Goal: Information Seeking & Learning: Learn about a topic

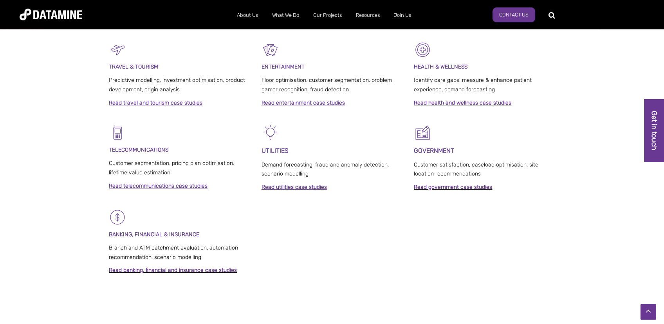
scroll to position [456, 0]
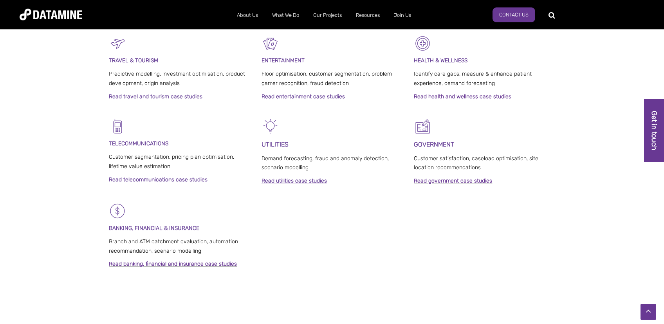
click at [479, 309] on div at bounding box center [332, 308] width 664 height 47
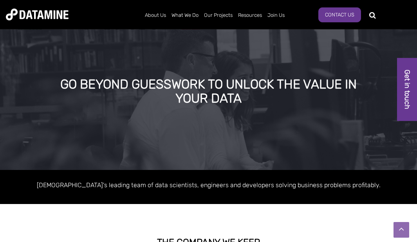
scroll to position [0, 0]
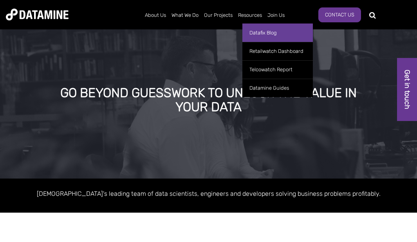
click at [261, 34] on link "Datafix Blog" at bounding box center [277, 32] width 70 height 18
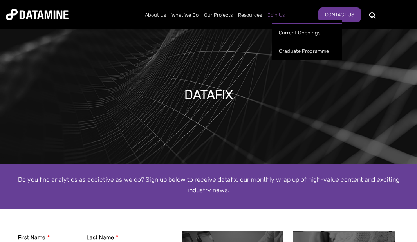
click at [274, 13] on link "Join Us" at bounding box center [276, 15] width 23 height 20
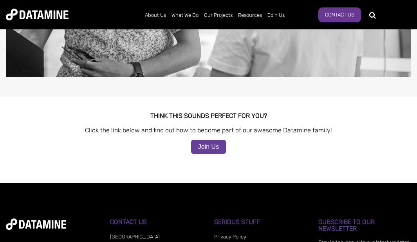
scroll to position [785, 0]
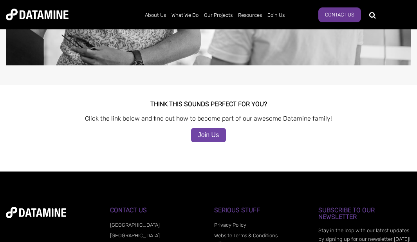
click at [213, 130] on link "Join Us" at bounding box center [208, 135] width 35 height 14
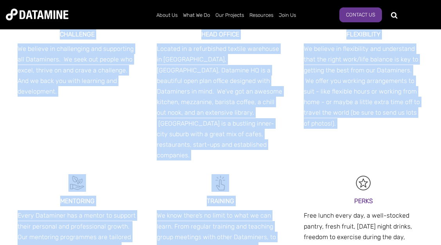
scroll to position [380, 0]
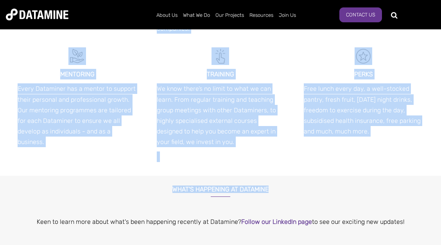
drag, startPoint x: 60, startPoint y: 93, endPoint x: 363, endPoint y: 166, distance: 311.7
click at [363, 166] on div "Join Us We’re a passionate, geeky and smart group of people, and we get a kick …" at bounding box center [220, 118] width 441 height 943
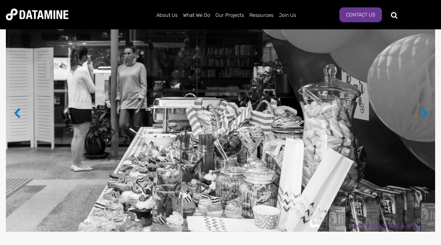
scroll to position [592, 0]
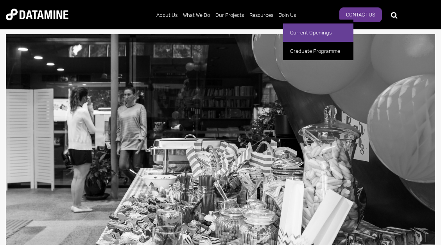
click at [300, 34] on link "Current Openings" at bounding box center [318, 32] width 70 height 18
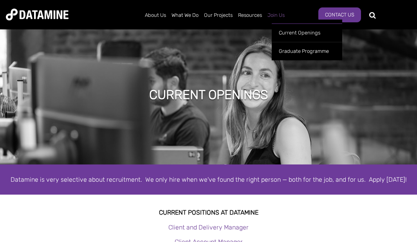
click at [277, 16] on link "Join Us" at bounding box center [276, 15] width 23 height 20
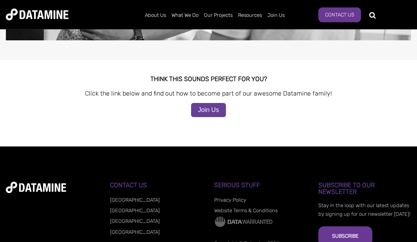
scroll to position [845, 0]
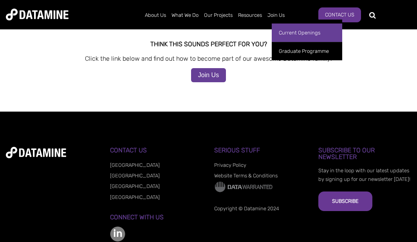
click link "Current Openings"
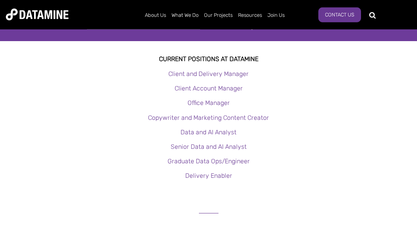
scroll to position [169, 0]
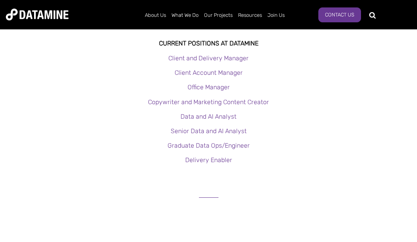
click at [148, 154] on div "Client and Delivery Manager Client Account Manager Office Manager Copywriter an…" at bounding box center [208, 116] width 417 height 127
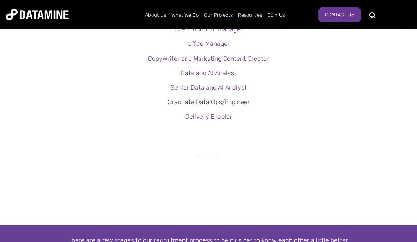
scroll to position [254, 0]
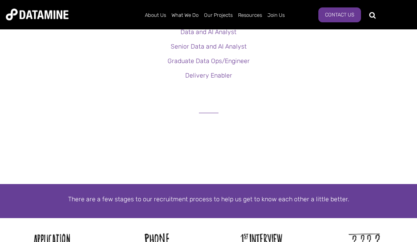
click at [206, 92] on p at bounding box center [208, 90] width 417 height 11
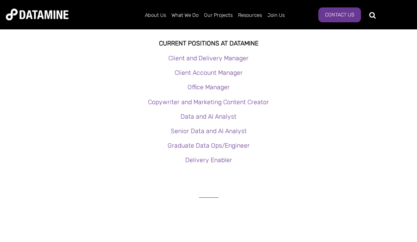
scroll to position [1227, 0]
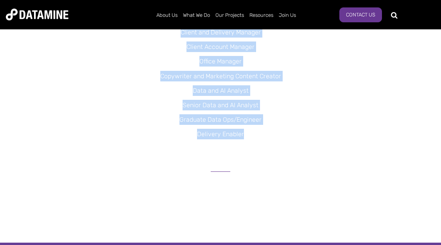
scroll to position [211, 0]
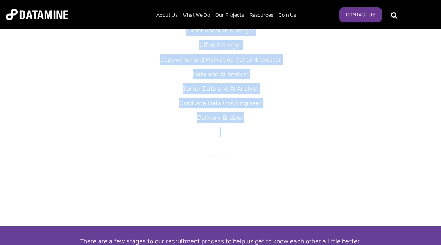
drag, startPoint x: 31, startPoint y: 95, endPoint x: 256, endPoint y: 132, distance: 228.1
copy span "atamine is very selective about recruitment. We only hire when we've found the …"
